Goal: Task Accomplishment & Management: Manage account settings

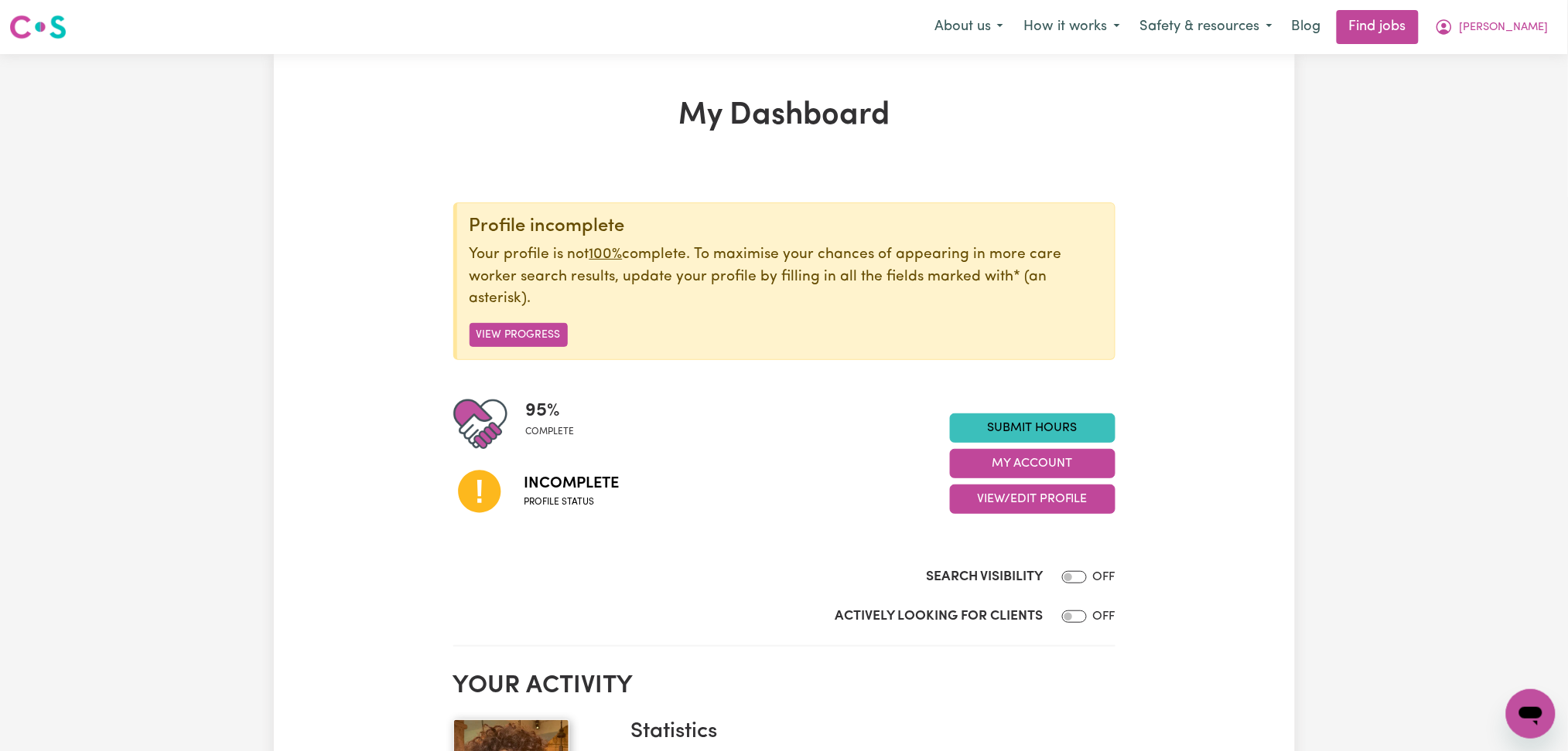
scroll to position [205, 0]
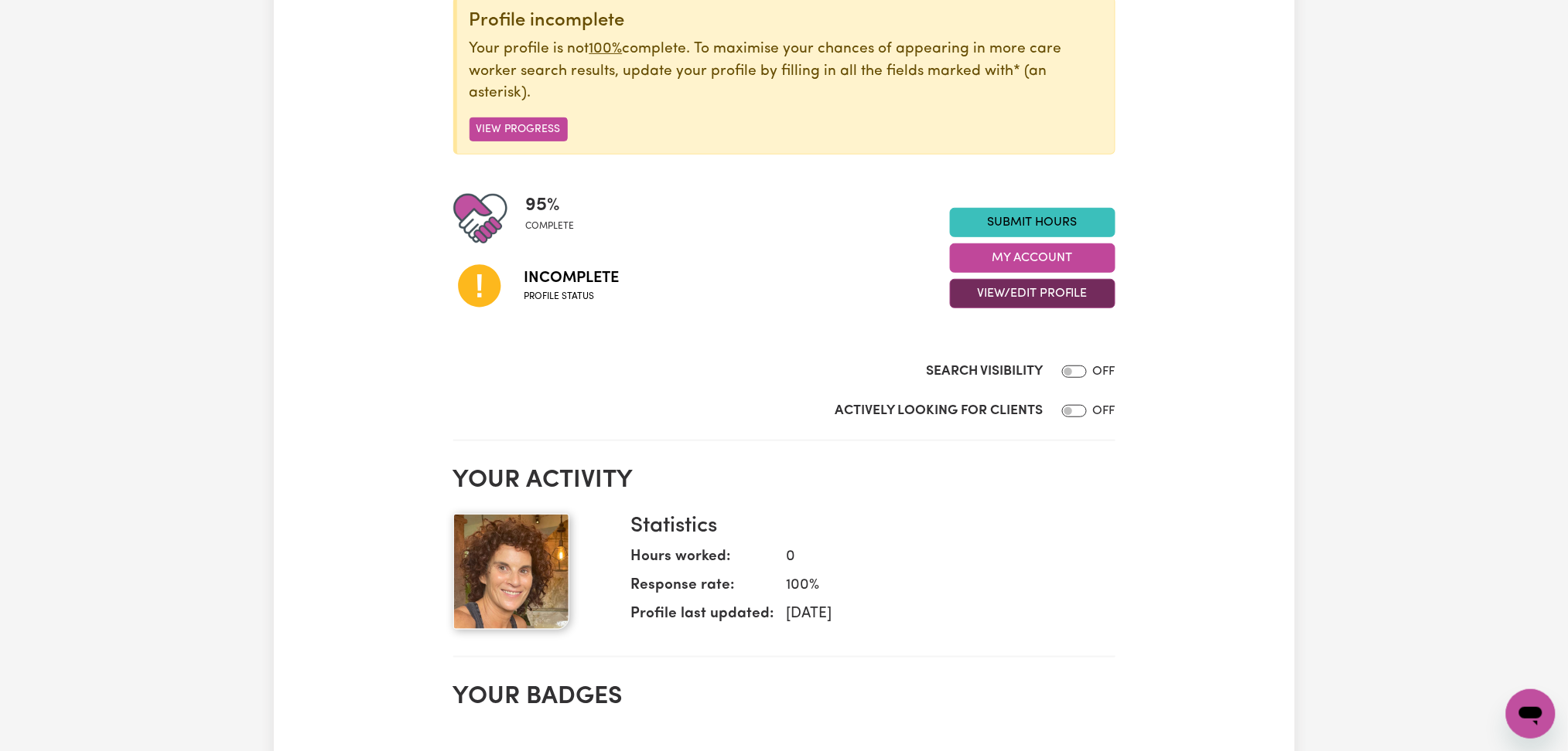
click at [997, 297] on button "View/Edit Profile" at bounding box center [1033, 293] width 165 height 30
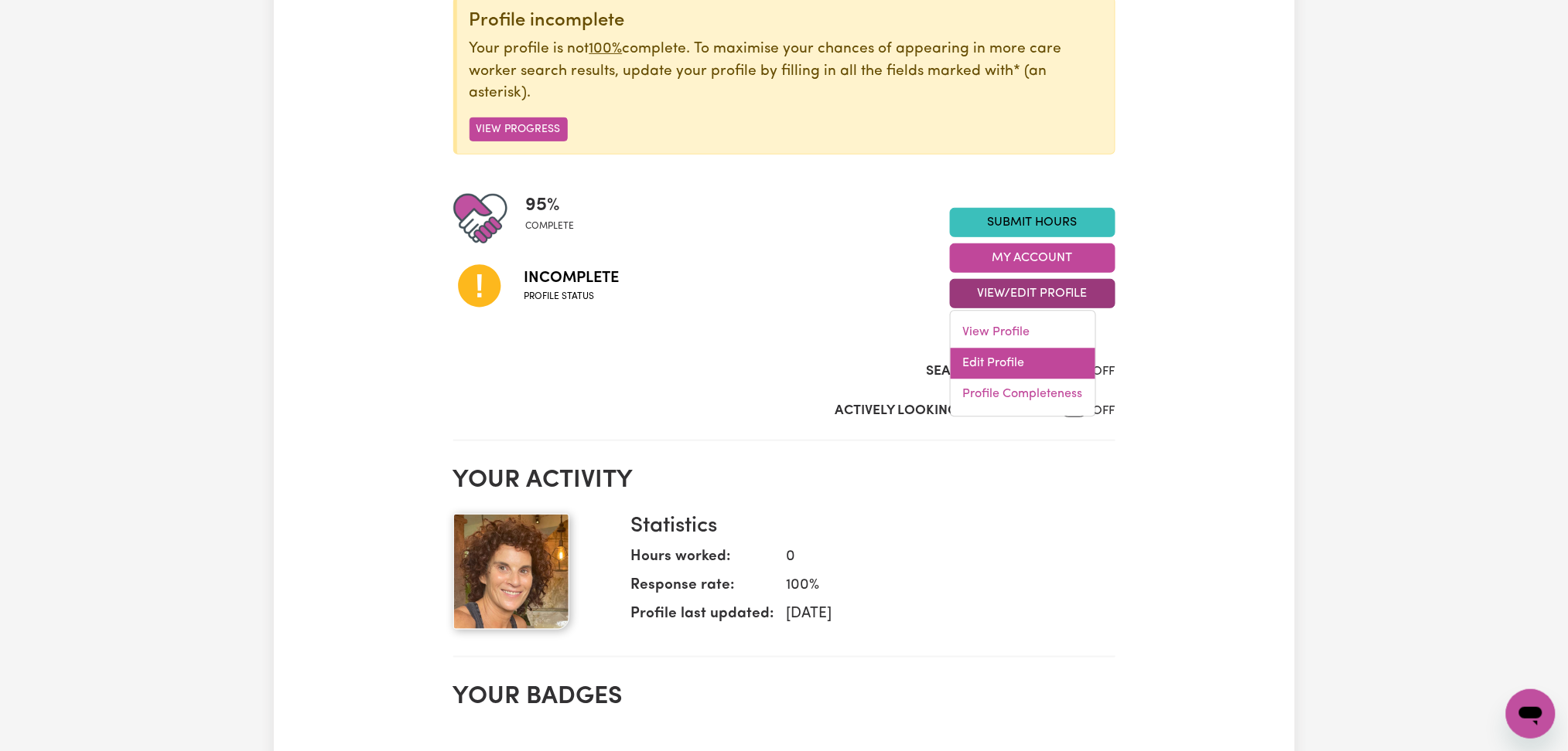
click at [986, 362] on link "Edit Profile" at bounding box center [1022, 364] width 144 height 31
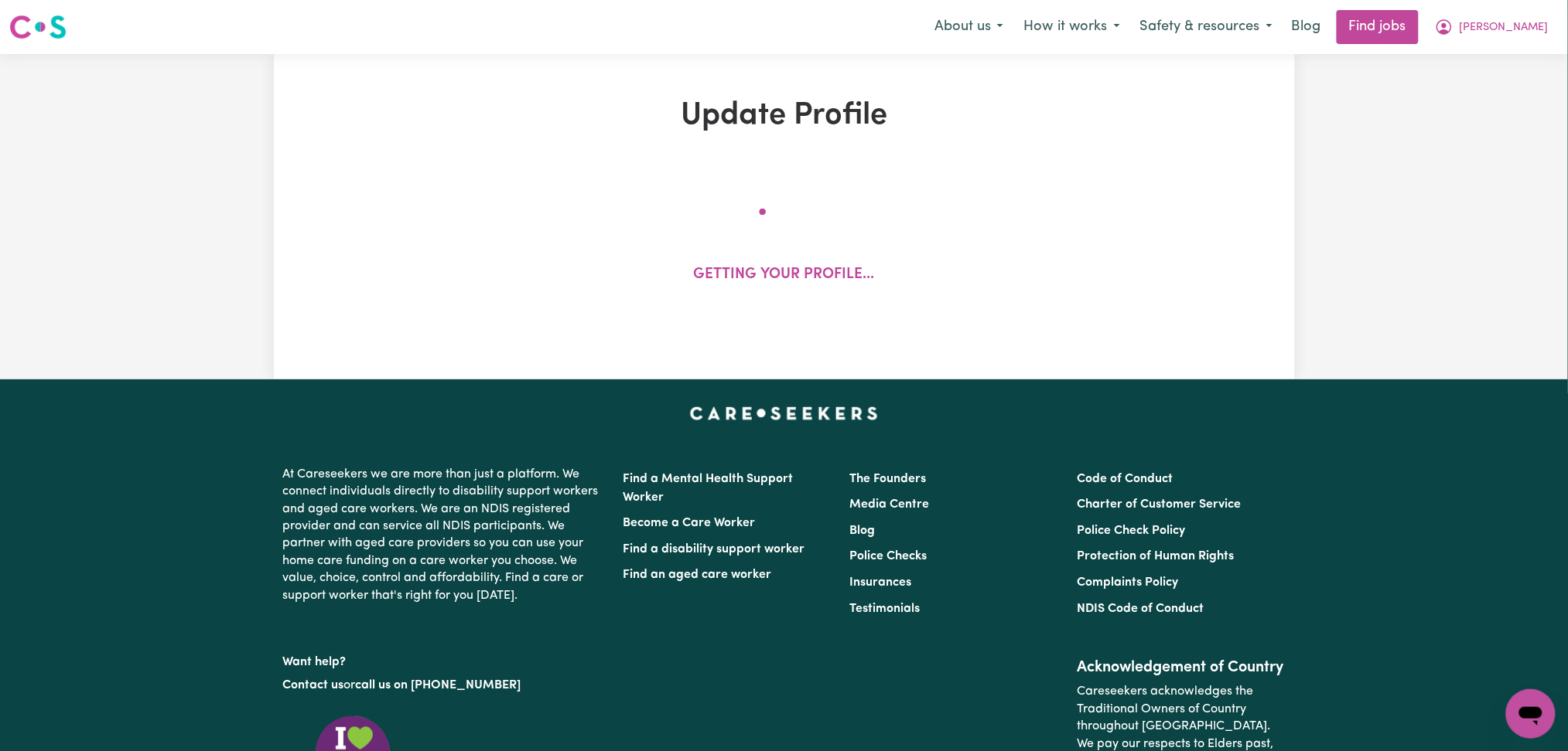
select select "[DEMOGRAPHIC_DATA]"
select select "[DEMOGRAPHIC_DATA] Citizen"
select select "Studying a healthcare related degree or qualification"
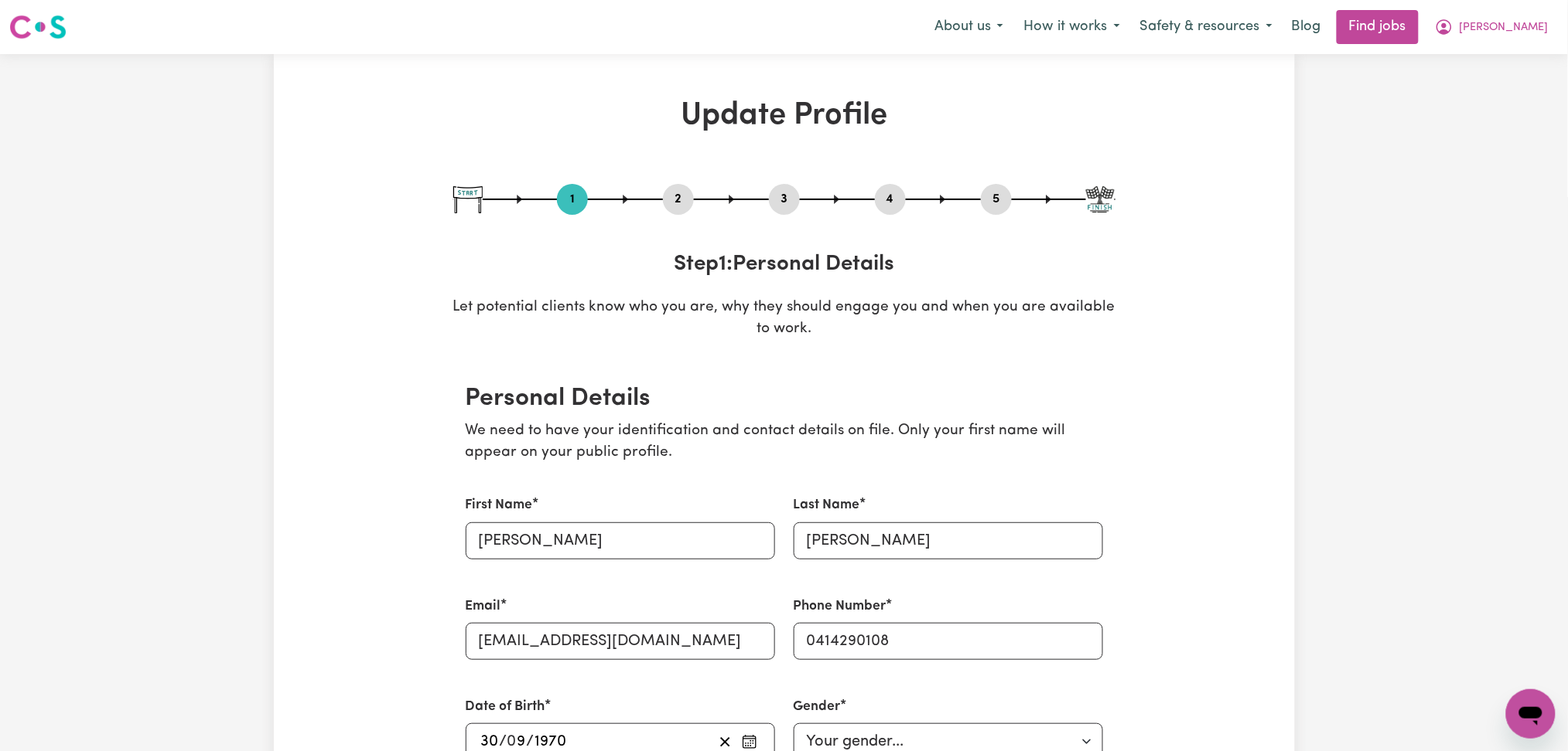
click at [665, 199] on button "2" at bounding box center [678, 199] width 31 height 20
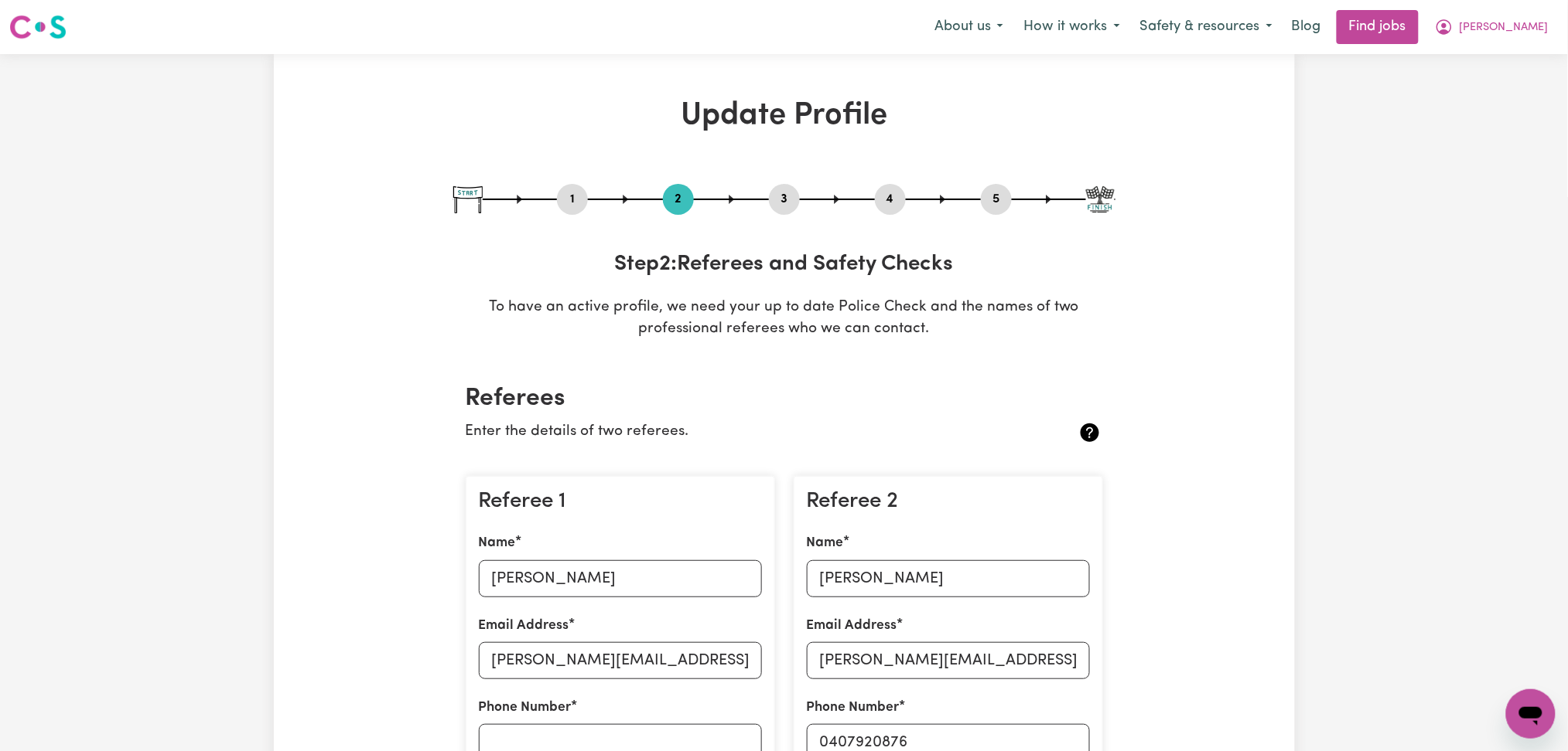
scroll to position [205, 0]
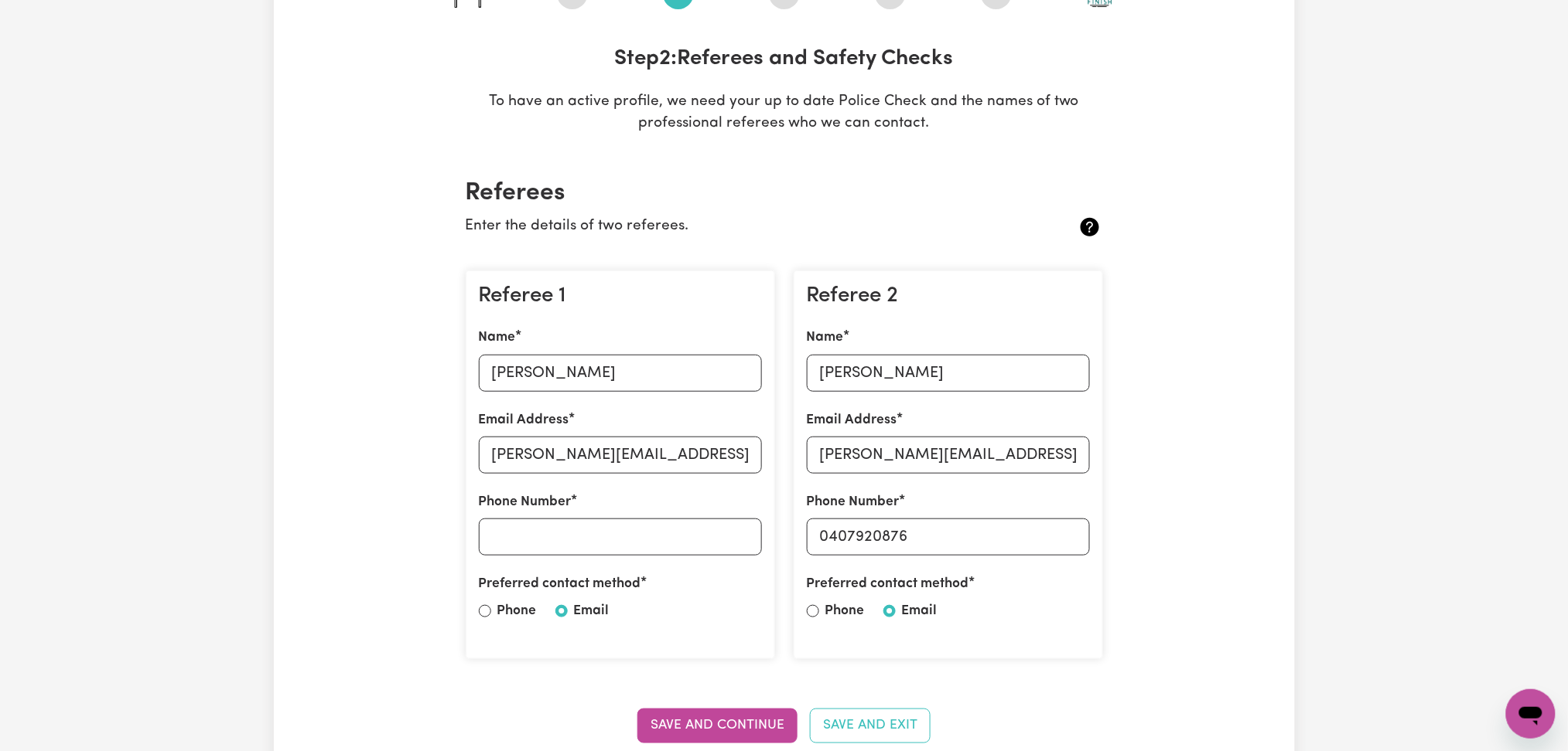
click at [619, 351] on div "Name [PERSON_NAME]" at bounding box center [621, 359] width 283 height 63
click at [603, 368] on input "[PERSON_NAME]" at bounding box center [621, 373] width 283 height 37
click at [838, 371] on input "[PERSON_NAME]" at bounding box center [948, 373] width 283 height 37
click at [971, 443] on input "[PERSON_NAME][EMAIL_ADDRESS][DOMAIN_NAME]" at bounding box center [948, 455] width 283 height 37
drag, startPoint x: 832, startPoint y: 541, endPoint x: 984, endPoint y: 543, distance: 152.0
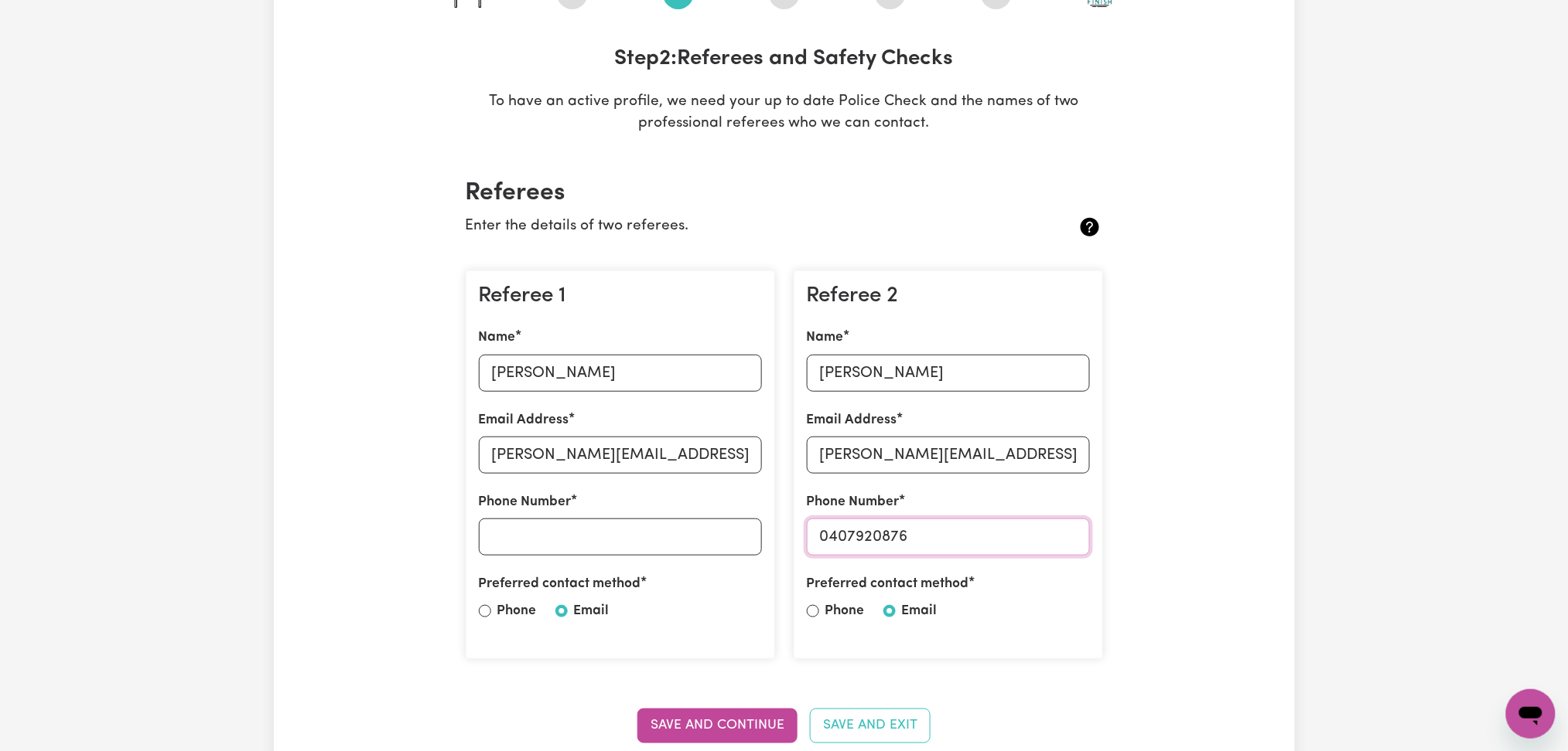
click at [984, 543] on input "0407920876" at bounding box center [948, 537] width 283 height 37
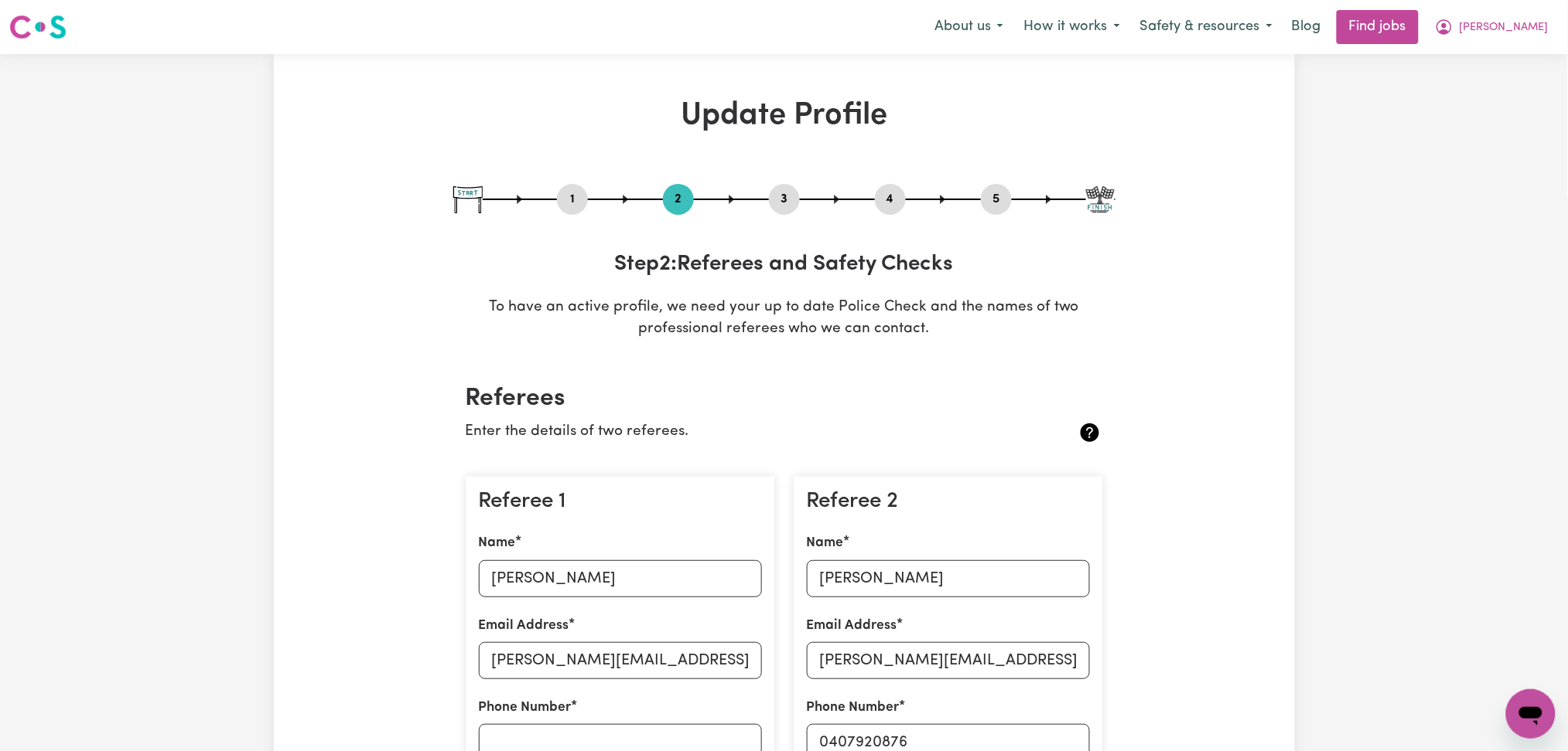
click at [882, 201] on button "4" at bounding box center [890, 199] width 31 height 20
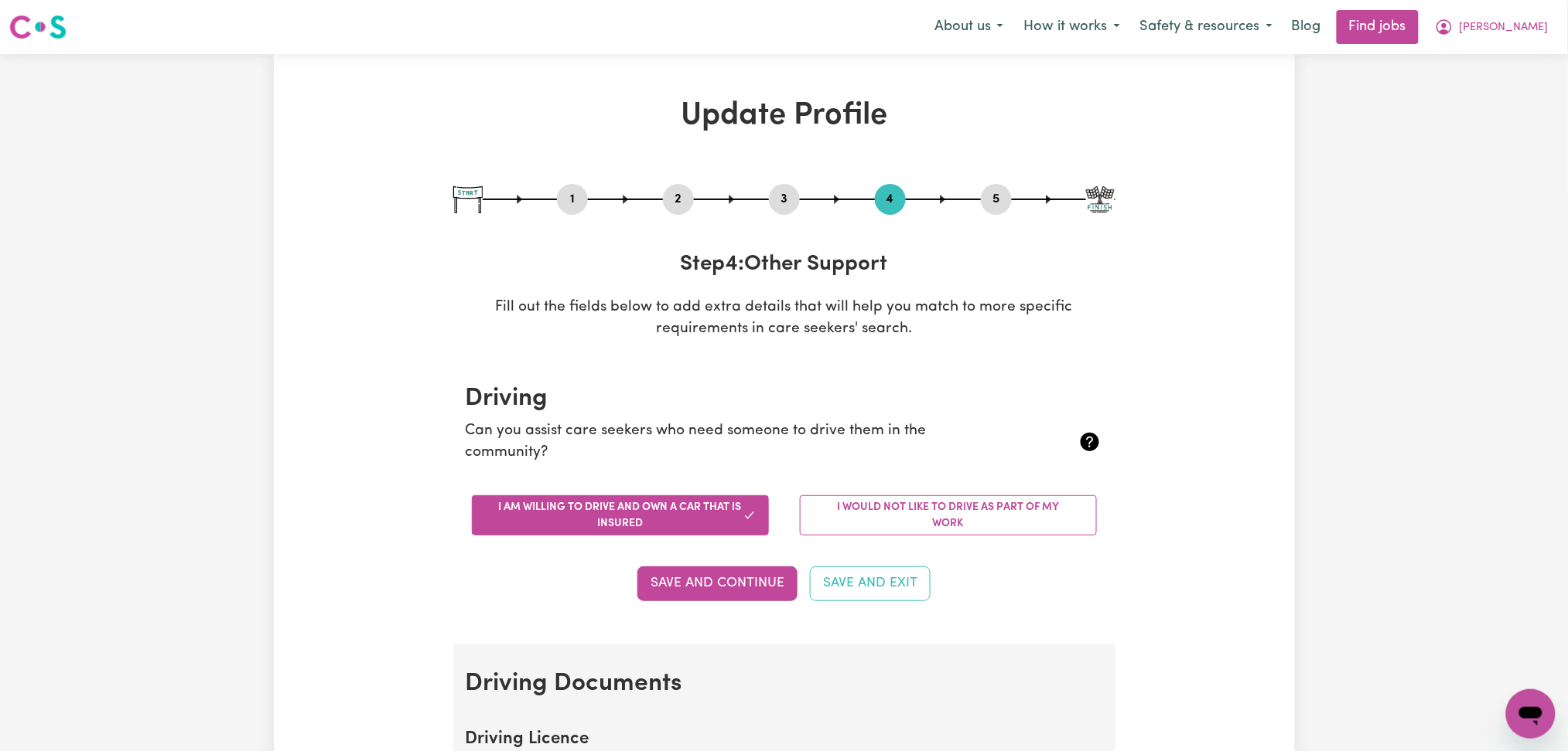
click at [992, 208] on button "5" at bounding box center [996, 199] width 31 height 20
select select "I am providing services privately on my own"
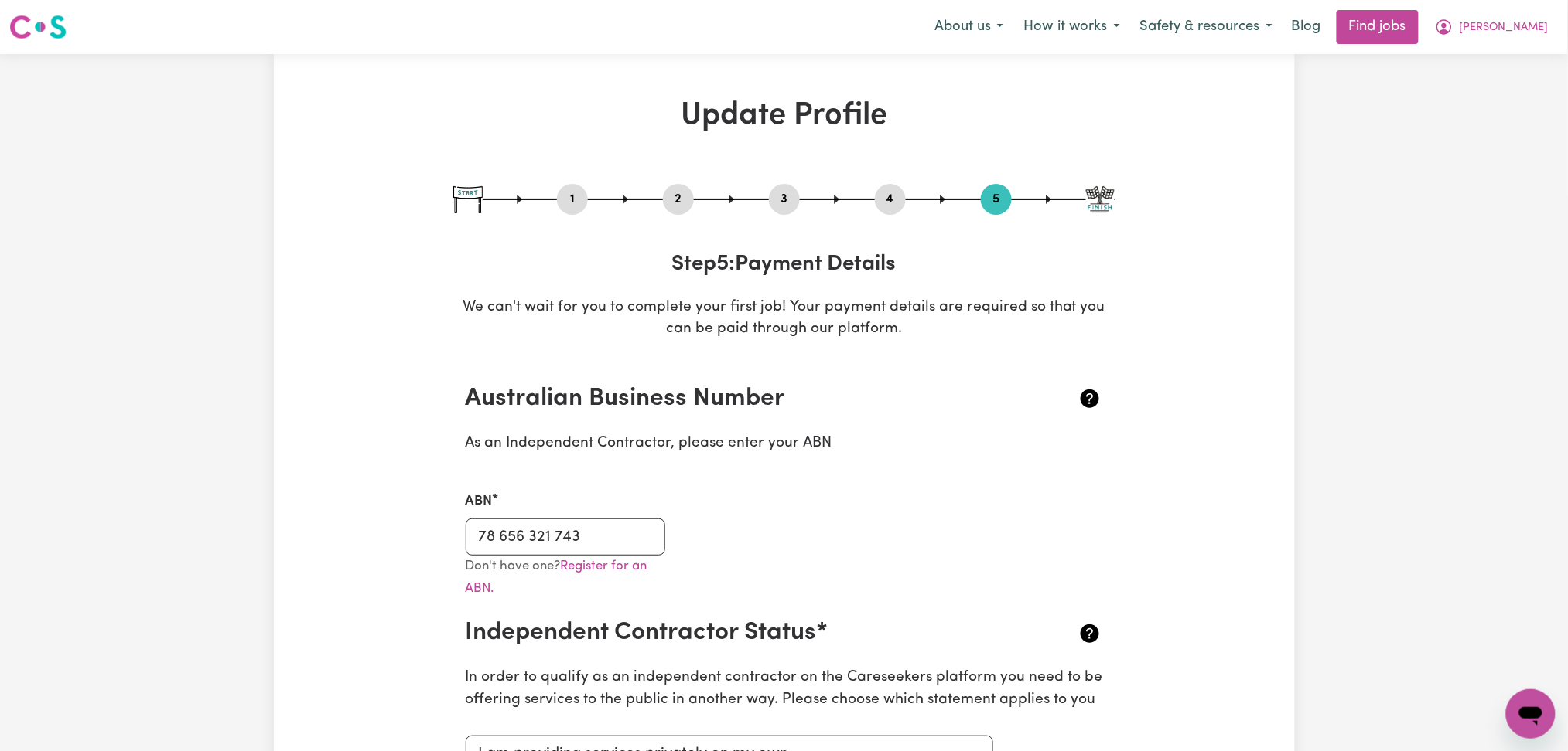
scroll to position [205, 0]
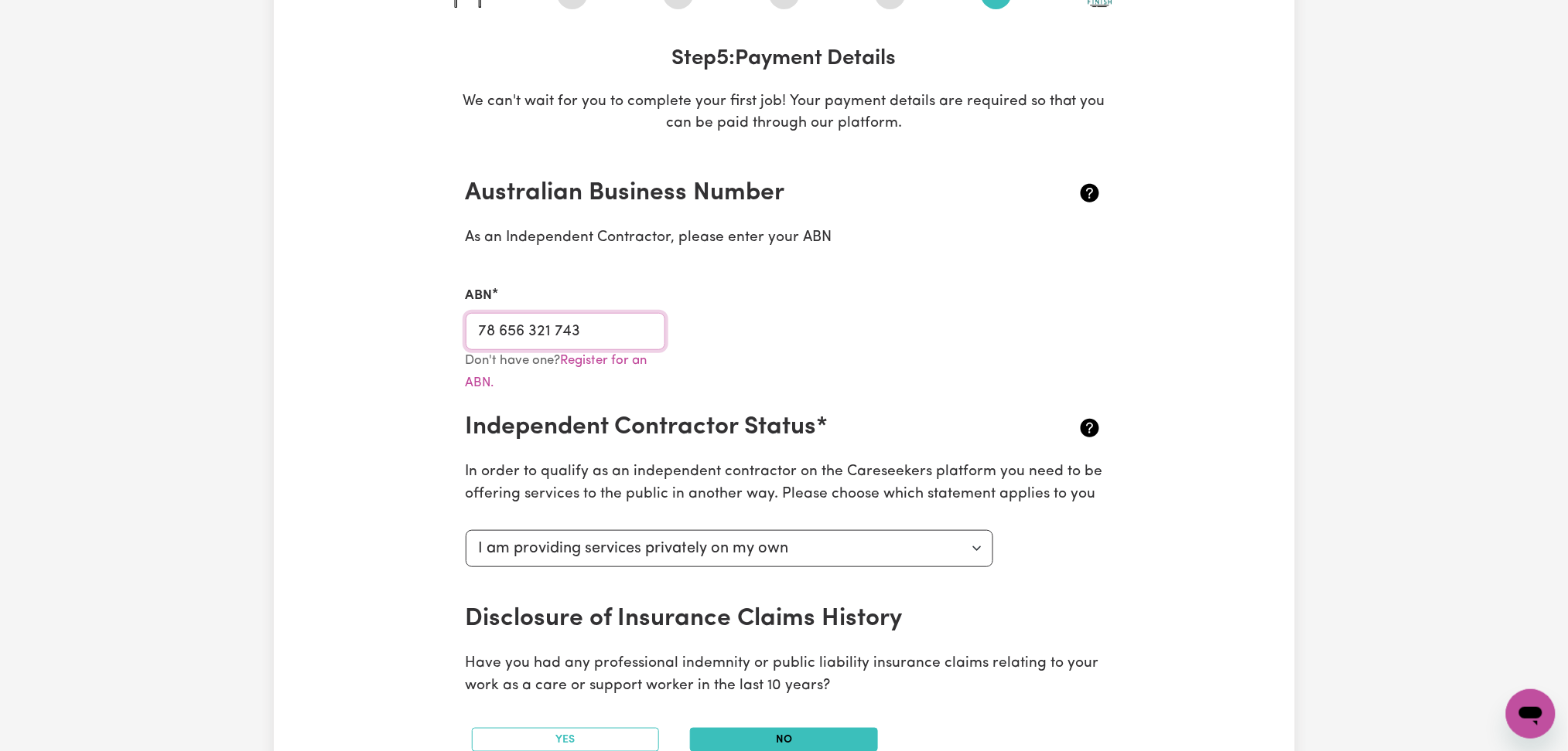
click at [584, 320] on input "78 656 321 743" at bounding box center [566, 332] width 201 height 37
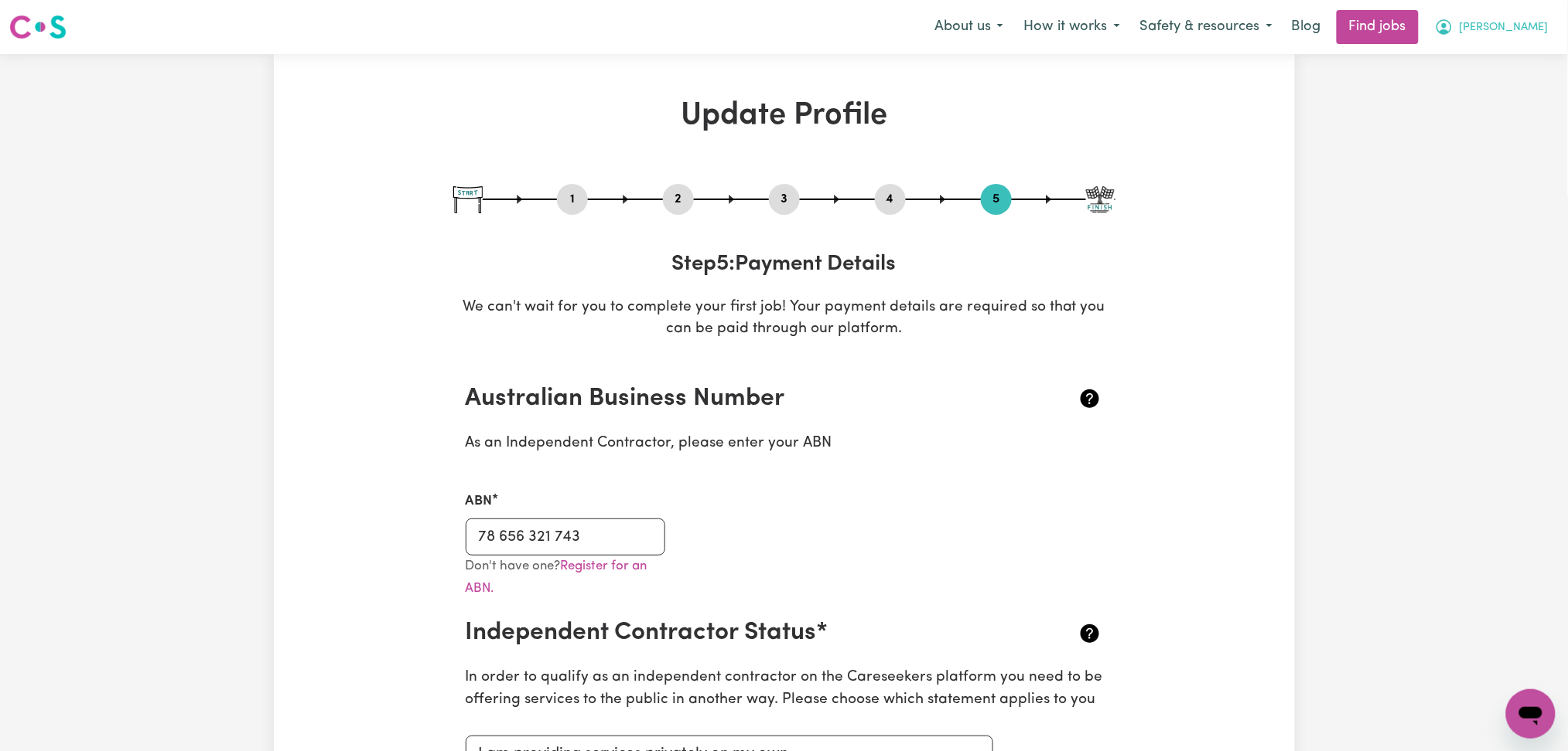
click at [1524, 31] on span "[PERSON_NAME]" at bounding box center [1504, 28] width 89 height 17
click at [1492, 90] on link "My Dashboard" at bounding box center [1497, 89] width 122 height 30
